Goal: Use online tool/utility: Utilize a website feature to perform a specific function

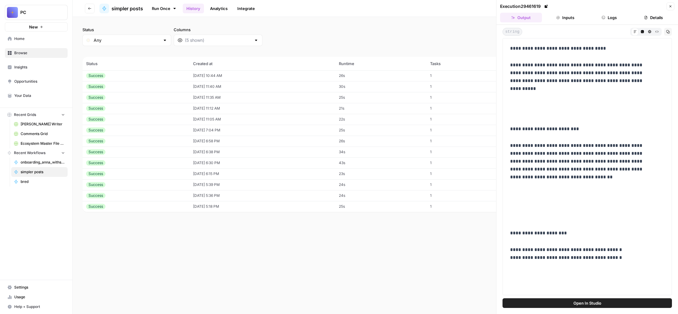
scroll to position [516, 0]
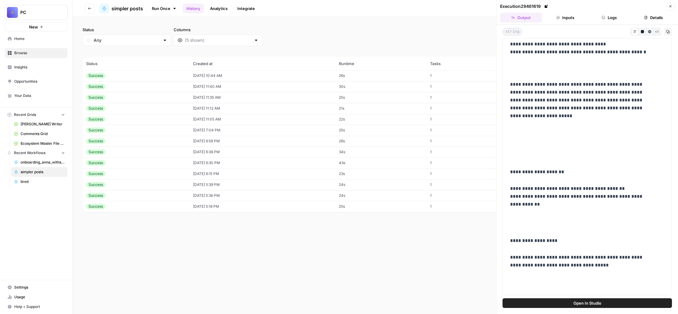
click at [52, 56] on span "Browse" at bounding box center [39, 52] width 51 height 5
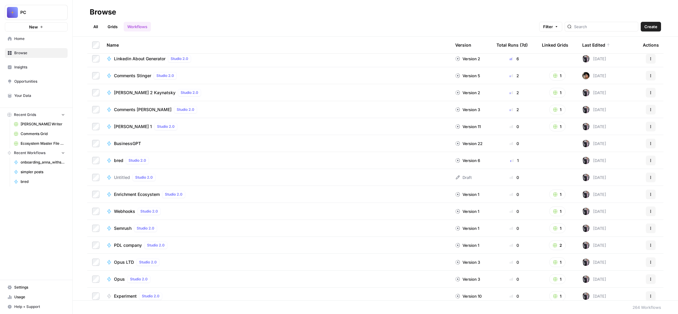
scroll to position [194, 0]
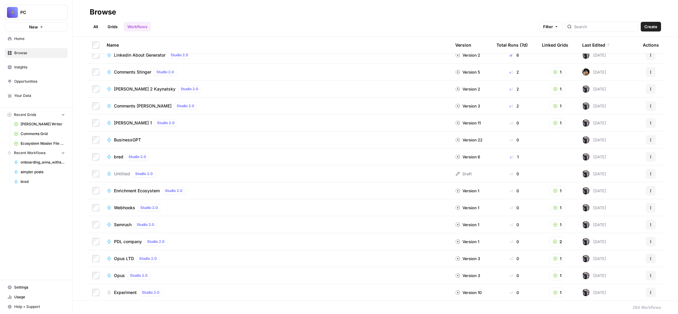
click at [141, 143] on span "BusinessGPT" at bounding box center [127, 140] width 27 height 6
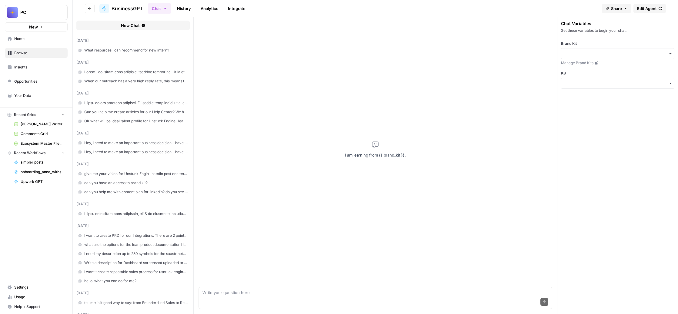
click at [177, 53] on span "What resources I can recommend for new intern?" at bounding box center [136, 50] width 104 height 5
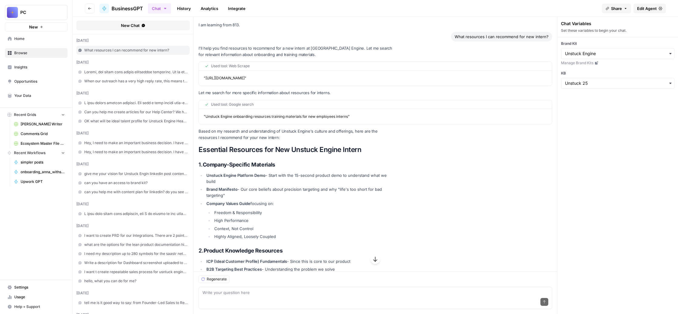
click at [171, 75] on span at bounding box center [136, 71] width 104 height 5
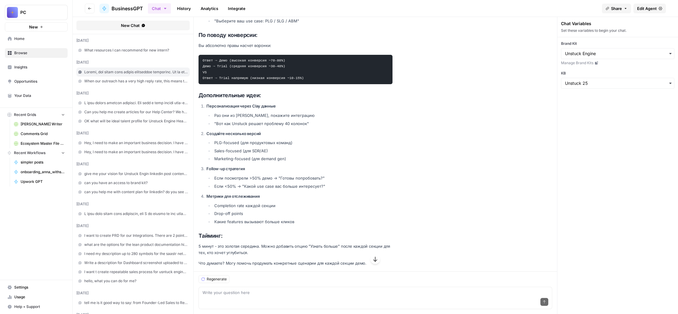
scroll to position [1215, 0]
click at [172, 84] on span "When our outreach has a very high reply rate, this means that we found the mess…" at bounding box center [136, 80] width 104 height 5
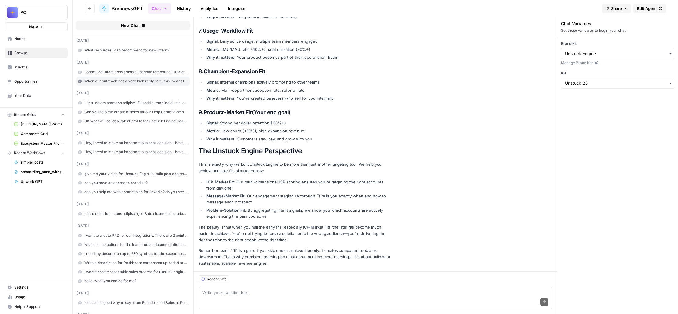
scroll to position [624, 0]
click at [169, 106] on span at bounding box center [136, 102] width 104 height 5
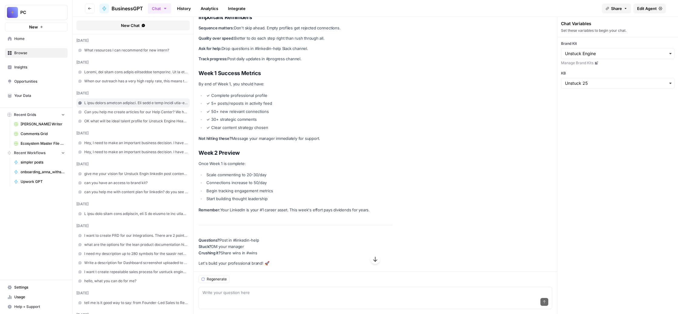
scroll to position [79824, 0]
click at [173, 115] on span "Can you help me create articles for our Help Center? We host it on intercom" at bounding box center [136, 111] width 104 height 5
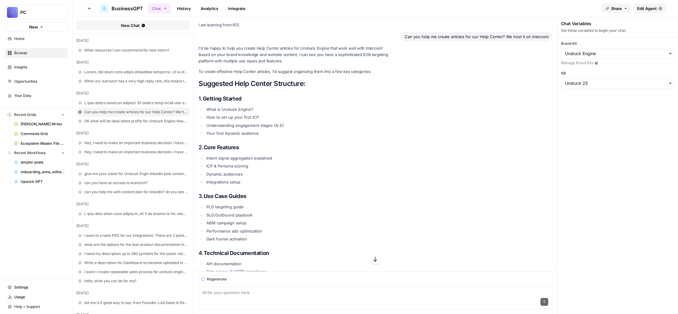
click at [171, 124] on span "OK what will be ideal talent profile for Unstuck Engine Head of Sales?" at bounding box center [136, 120] width 104 height 5
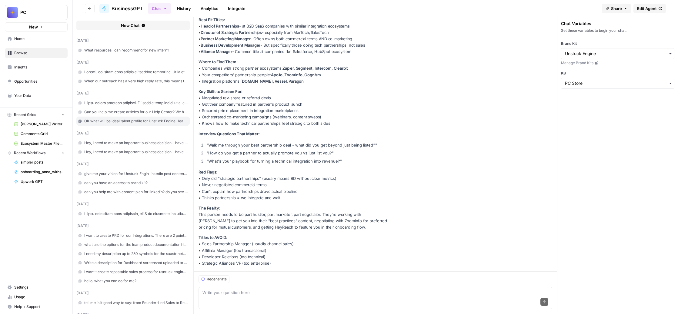
scroll to position [3064, 0]
click at [170, 146] on span "Hey, I need to make an important business decision. I have this idea for Linked…" at bounding box center [136, 142] width 104 height 5
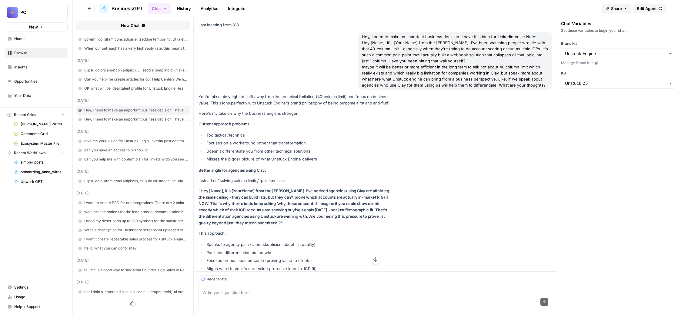
scroll to position [61, 0]
click at [38, 30] on span "New" at bounding box center [33, 27] width 9 height 6
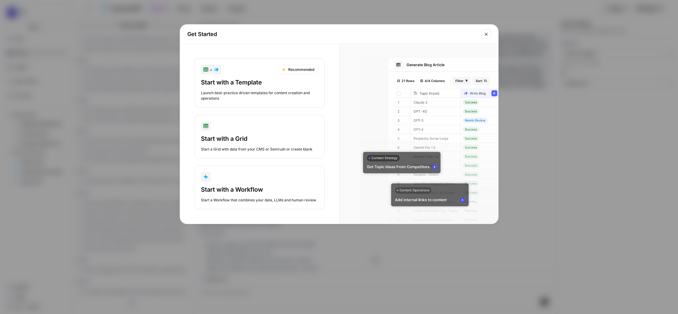
click at [246, 101] on div "Start with a Template Launch best-practice driven templates for content creatio…" at bounding box center [259, 89] width 117 height 23
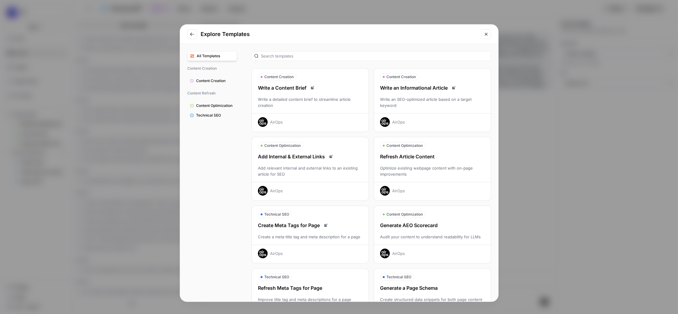
click at [484, 35] on icon "Close modal" at bounding box center [485, 34] width 3 height 3
